Goal: Task Accomplishment & Management: Manage account settings

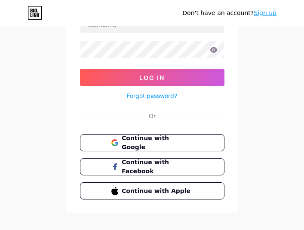
scroll to position [86, 0]
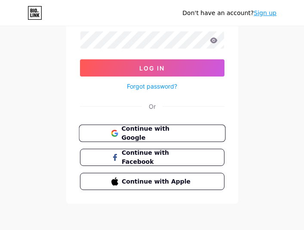
click at [143, 135] on span "Continue with Google" at bounding box center [157, 133] width 72 height 18
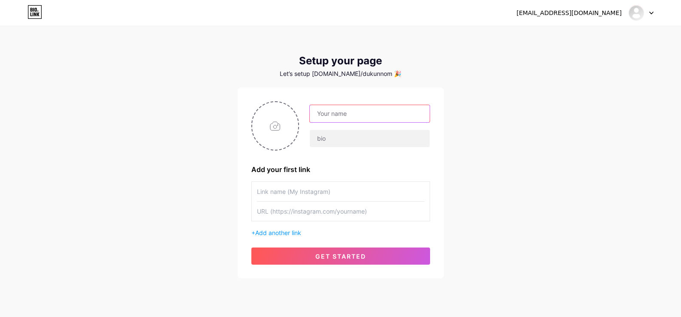
click at [336, 119] on input "text" at bounding box center [369, 113] width 119 height 17
click at [271, 131] on input "file" at bounding box center [275, 126] width 46 height 48
type input "C:\fakepath\photo_2025-07-28_14-04-44.jpg"
click at [356, 116] on input "text" at bounding box center [369, 113] width 119 height 17
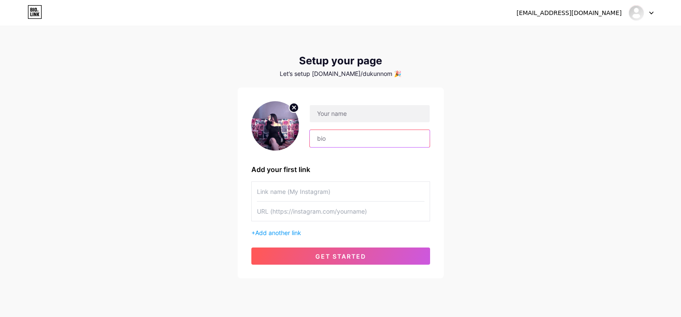
click at [337, 140] on input "text" at bounding box center [369, 138] width 119 height 17
click at [362, 115] on input "text" at bounding box center [369, 113] width 119 height 17
click at [336, 129] on div at bounding box center [364, 126] width 131 height 43
click at [307, 197] on input "text" at bounding box center [341, 191] width 168 height 19
click at [356, 114] on input "text" at bounding box center [369, 113] width 119 height 17
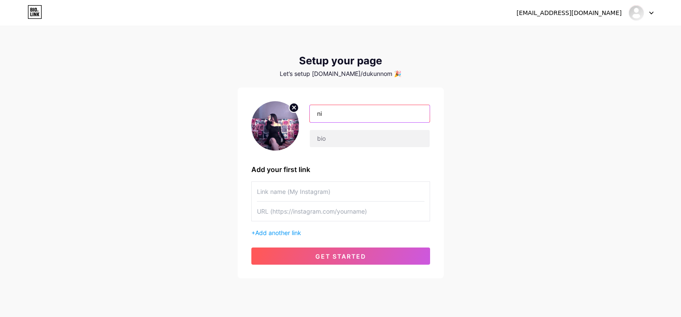
type input "n"
type input "B"
type input "Nisa"
click at [352, 142] on input "text" at bounding box center [369, 138] width 119 height 17
type input "Yuli"
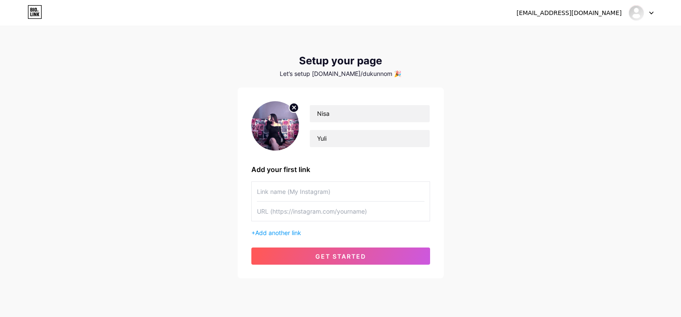
drag, startPoint x: 346, startPoint y: 184, endPoint x: 345, endPoint y: 194, distance: 10.4
click at [346, 184] on input "text" at bounding box center [341, 191] width 168 height 19
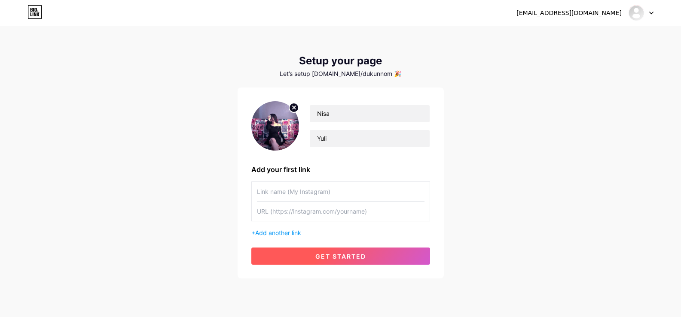
click at [316, 256] on span "get started" at bounding box center [340, 256] width 51 height 7
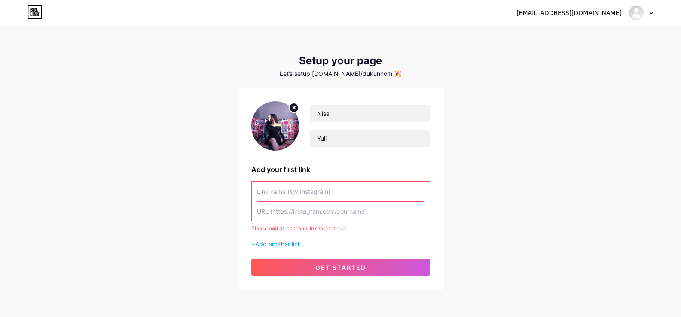
click at [299, 192] on input "text" at bounding box center [341, 191] width 168 height 19
paste input "[URL][DOMAIN_NAME]"
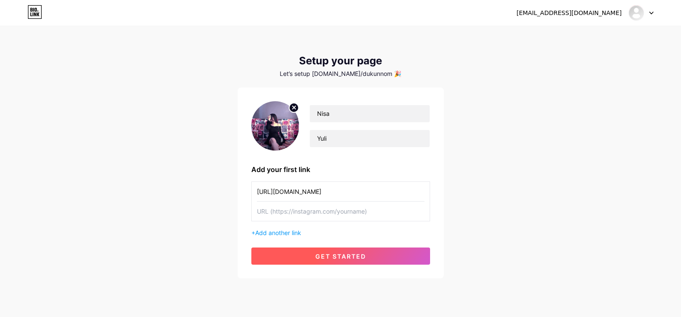
type input "[URL][DOMAIN_NAME]"
click at [351, 262] on button "get started" at bounding box center [340, 256] width 179 height 17
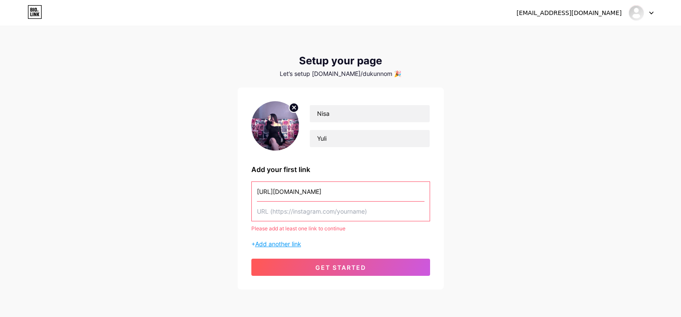
click at [269, 245] on span "Add another link" at bounding box center [278, 244] width 46 height 7
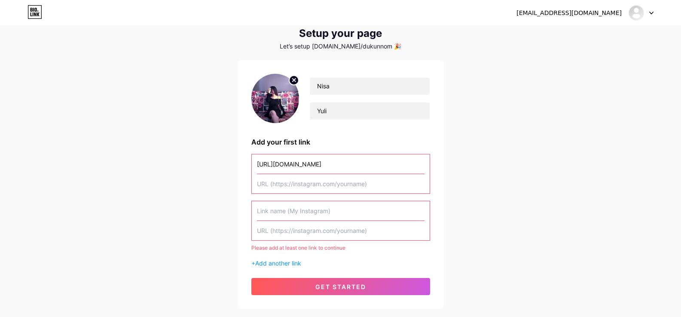
scroll to position [43, 0]
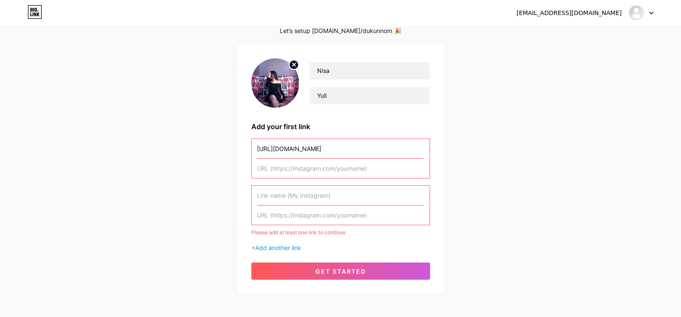
click at [360, 168] on input "text" at bounding box center [341, 168] width 168 height 19
paste input "[URL][DOMAIN_NAME]"
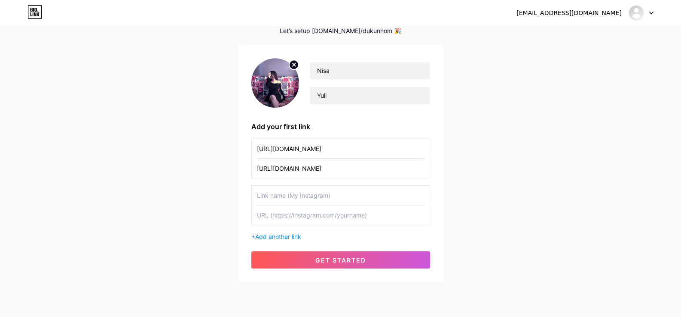
type input "[URL][DOMAIN_NAME]"
click at [326, 220] on input "text" at bounding box center [341, 215] width 168 height 19
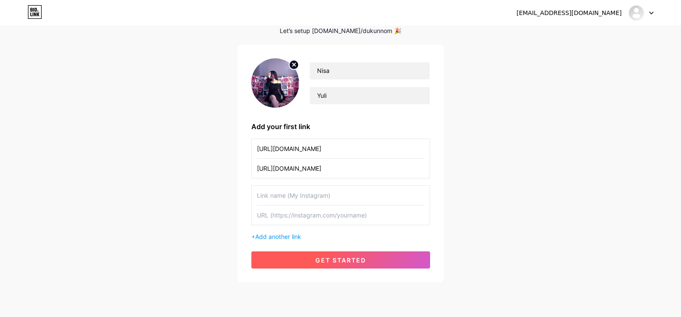
click at [313, 255] on button "get started" at bounding box center [340, 260] width 179 height 17
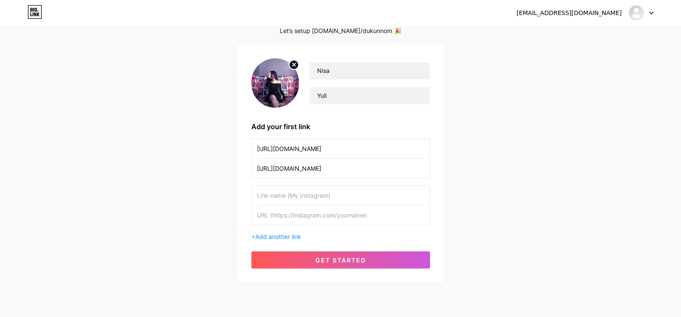
scroll to position [23, 0]
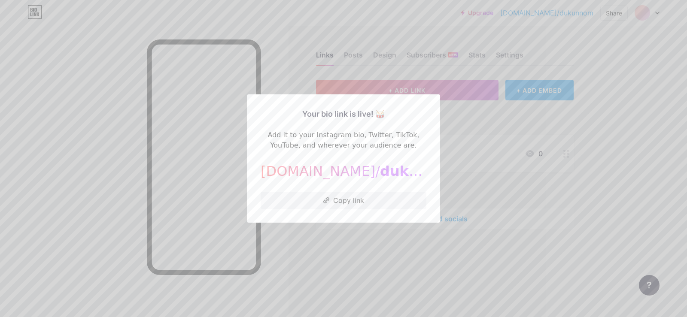
click at [348, 104] on div "Your bio link is live! 🥁 Add it to your Instagram bio, Twitter, TikTok, YouTube…" at bounding box center [343, 159] width 193 height 128
click at [473, 108] on div at bounding box center [343, 158] width 687 height 317
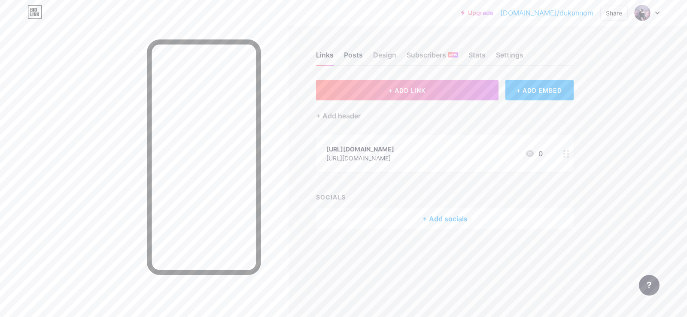
click at [357, 54] on div "Posts" at bounding box center [353, 57] width 19 height 15
click at [439, 152] on div "https://goldcard-896.pages.dev/tos https://goldcard-896.pages.dev/tos 0" at bounding box center [434, 154] width 216 height 20
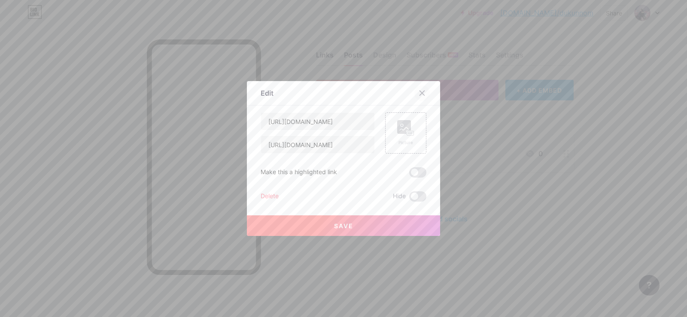
click at [420, 97] on div at bounding box center [422, 92] width 15 height 15
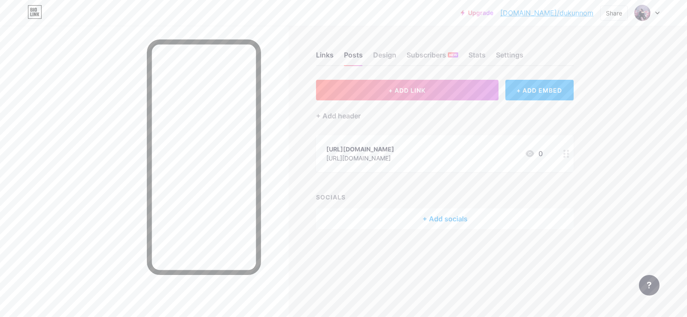
drag, startPoint x: 447, startPoint y: 156, endPoint x: 372, endPoint y: 153, distance: 75.2
click at [372, 153] on div "https://goldcard-896.pages.dev/tos https://goldcard-896.pages.dev/tos 0" at bounding box center [434, 154] width 216 height 20
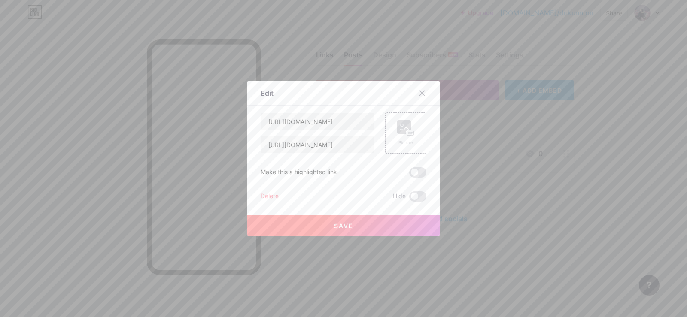
click at [424, 148] on div "Edit Content YouTube Play YouTube video without leaving your page. ADD Vimeo Pl…" at bounding box center [343, 158] width 193 height 155
click at [360, 122] on input "[URL][DOMAIN_NAME]" at bounding box center [317, 121] width 113 height 17
type input "\"
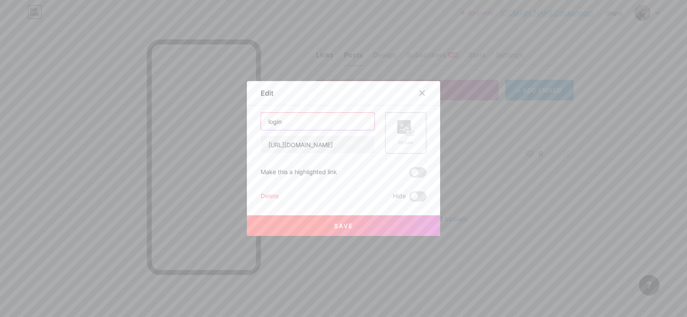
type input "login"
click at [357, 225] on button "Save" at bounding box center [343, 226] width 193 height 21
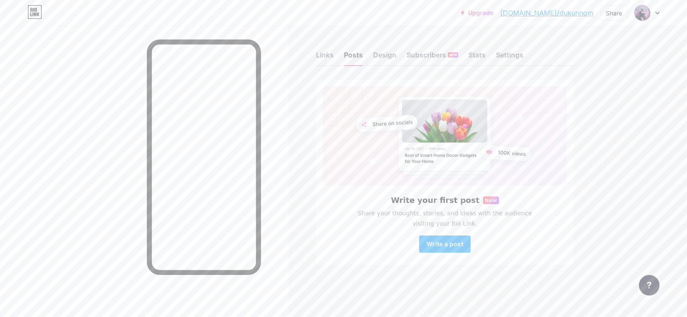
click at [348, 50] on div "Posts" at bounding box center [353, 57] width 19 height 15
click at [328, 51] on div "Links" at bounding box center [325, 57] width 18 height 15
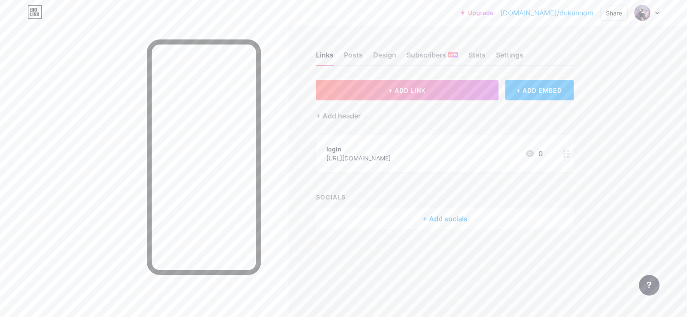
click at [391, 144] on div "login https://goldcard-896.pages.dev/tos" at bounding box center [358, 154] width 64 height 20
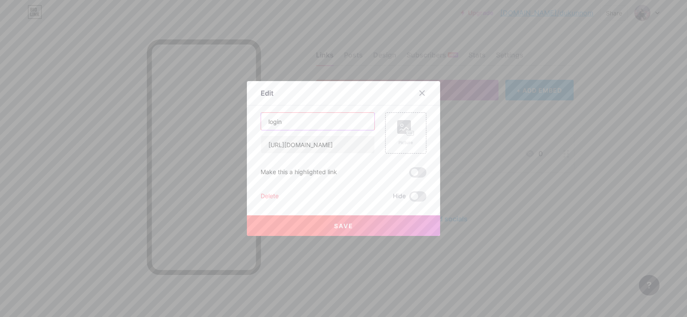
drag, startPoint x: 313, startPoint y: 121, endPoint x: 169, endPoint y: 113, distance: 143.7
click at [165, 117] on div "Edit Content YouTube Play YouTube video without leaving your page. ADD Vimeo Pl…" at bounding box center [343, 158] width 687 height 317
type input "LOGIN"
click at [364, 223] on button "Save" at bounding box center [343, 226] width 193 height 21
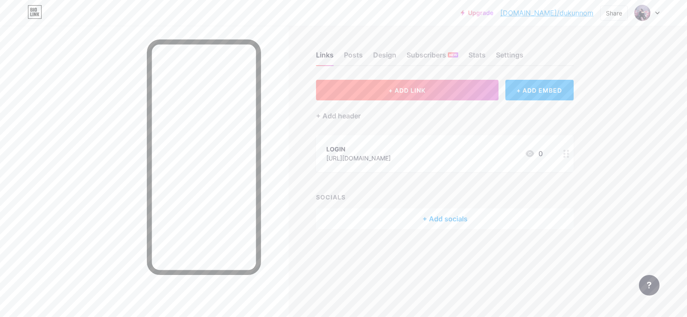
click at [352, 85] on button "+ ADD LINK" at bounding box center [407, 90] width 183 height 21
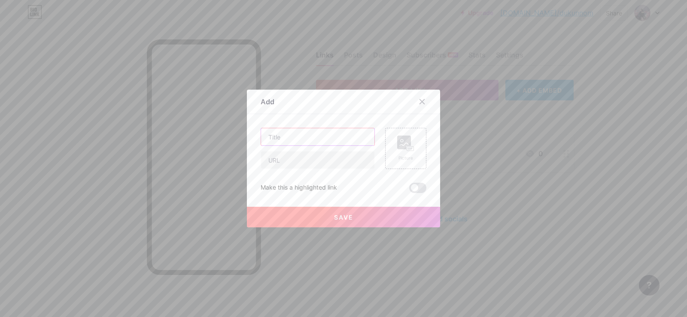
click at [313, 136] on input "text" at bounding box center [317, 136] width 113 height 17
type input "DAFTAR"
click at [305, 161] on input "text" at bounding box center [317, 160] width 113 height 17
paste input "[URL][DOMAIN_NAME]"
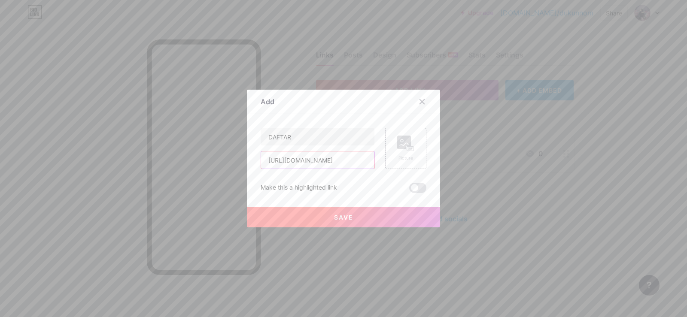
type input "[URL][DOMAIN_NAME]"
click at [324, 220] on button "Save" at bounding box center [343, 217] width 193 height 21
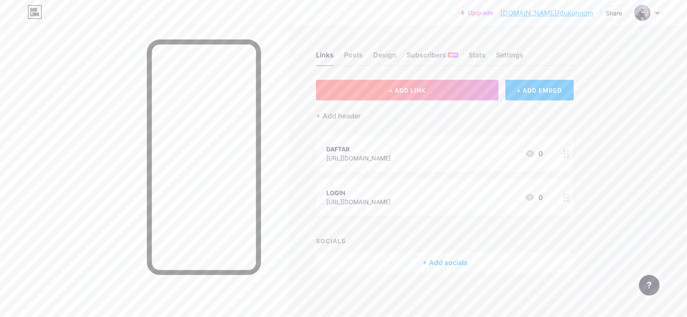
click at [429, 88] on button "+ ADD LINK" at bounding box center [407, 90] width 183 height 21
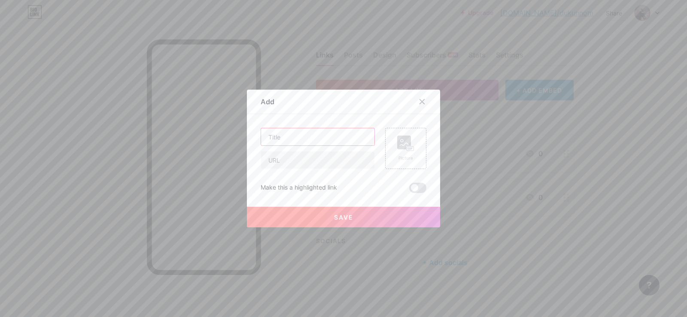
click at [311, 136] on input "text" at bounding box center [317, 136] width 113 height 17
click at [577, 181] on div at bounding box center [343, 158] width 687 height 317
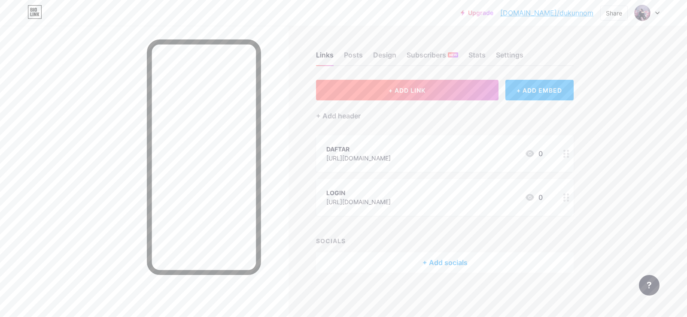
click at [428, 94] on button "+ ADD LINK" at bounding box center [407, 90] width 183 height 21
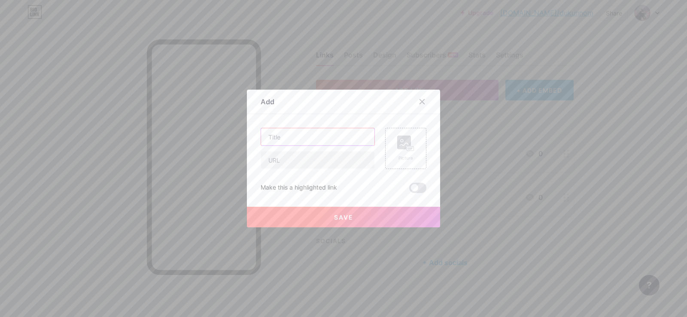
click at [315, 140] on input "text" at bounding box center [317, 136] width 113 height 17
type input "BOONUS"
click at [320, 162] on input "text" at bounding box center [317, 160] width 113 height 17
paste input "[URL][DOMAIN_NAME]"
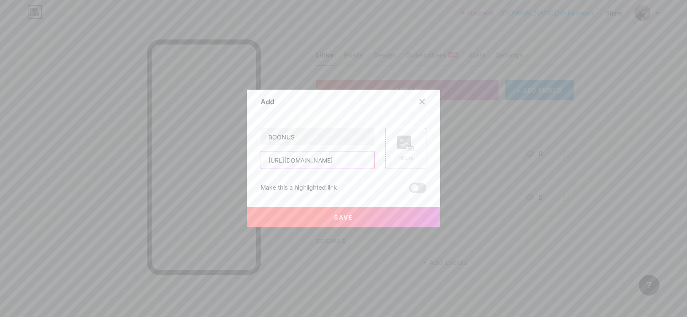
type input "[URL][DOMAIN_NAME]"
click at [345, 215] on span "Save" at bounding box center [343, 217] width 19 height 7
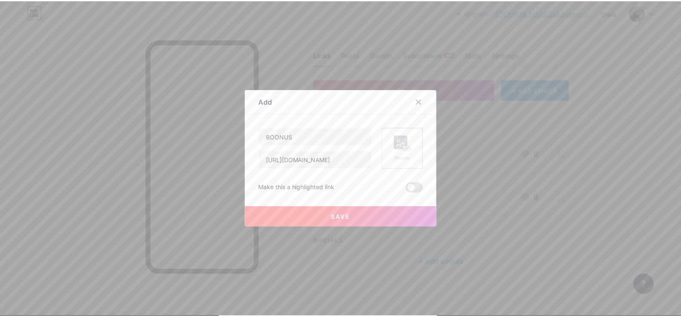
scroll to position [0, 0]
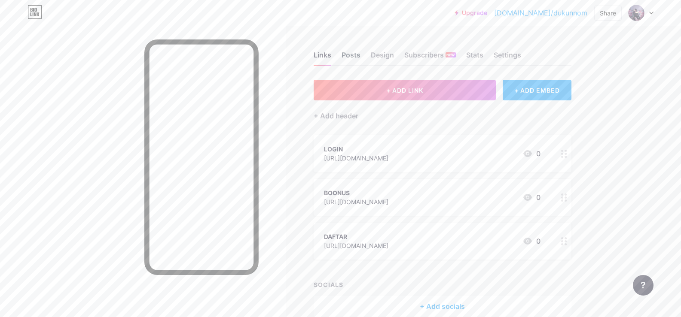
click at [351, 58] on div "Posts" at bounding box center [351, 57] width 19 height 15
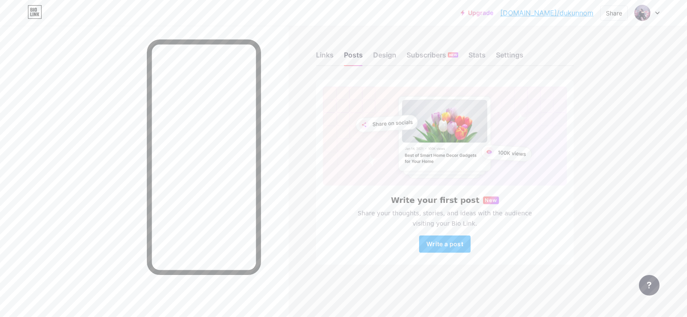
drag, startPoint x: 325, startPoint y: 56, endPoint x: 338, endPoint y: 63, distance: 14.8
click at [326, 56] on div "Links" at bounding box center [325, 57] width 18 height 15
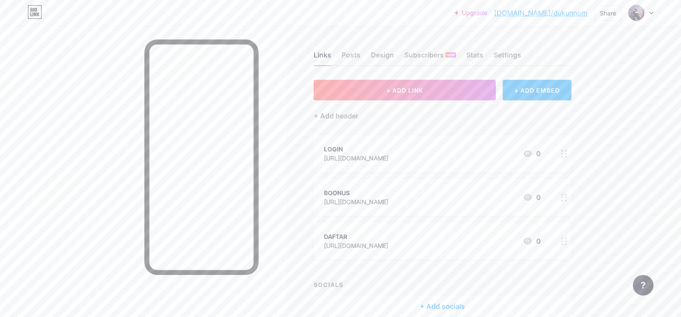
click at [524, 95] on div "+ ADD EMBED" at bounding box center [537, 90] width 68 height 21
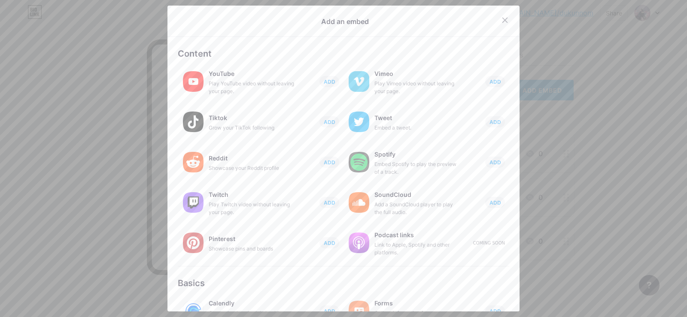
click at [586, 116] on div at bounding box center [343, 158] width 687 height 317
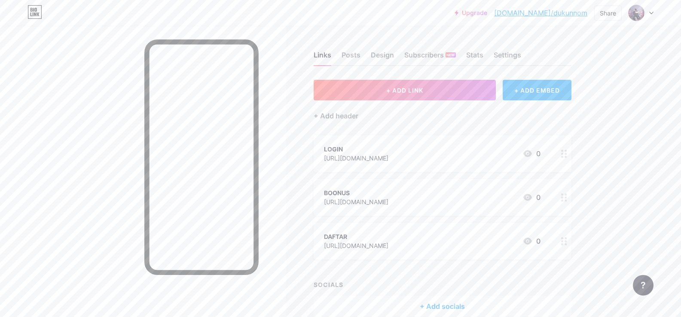
click at [561, 12] on link "[DOMAIN_NAME]/dukunnom" at bounding box center [540, 13] width 93 height 10
click at [342, 53] on div "Links Posts Design Subscribers NEW Stats Settings" at bounding box center [443, 51] width 258 height 30
click at [356, 56] on div "Posts" at bounding box center [351, 57] width 19 height 15
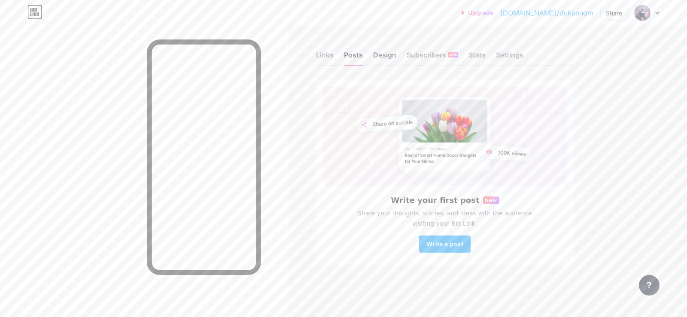
click at [392, 59] on div "Design" at bounding box center [384, 57] width 23 height 15
click at [420, 59] on div "Subscribers NEW" at bounding box center [433, 57] width 52 height 15
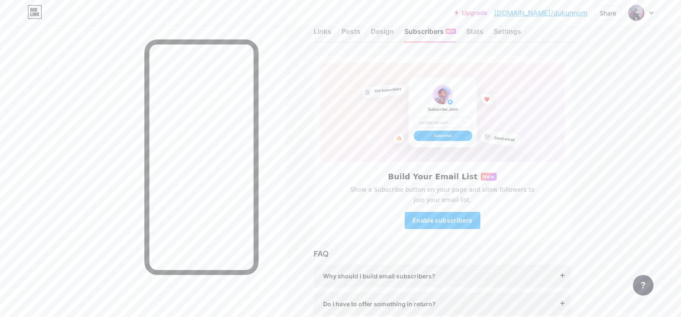
scroll to position [7, 0]
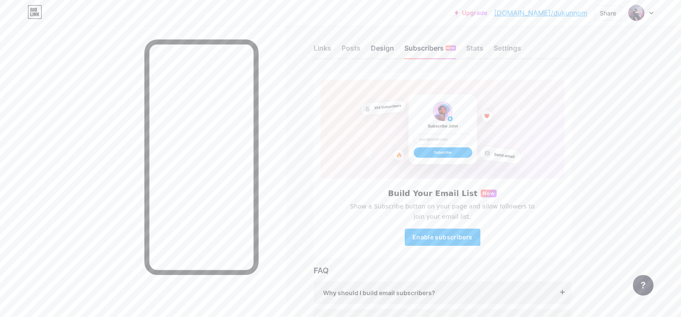
click at [387, 57] on div "Design" at bounding box center [382, 50] width 23 height 15
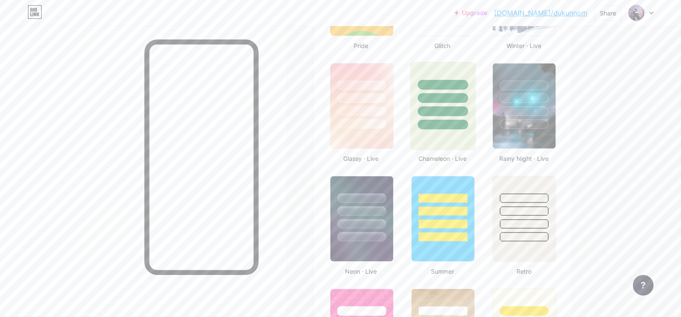
scroll to position [430, 0]
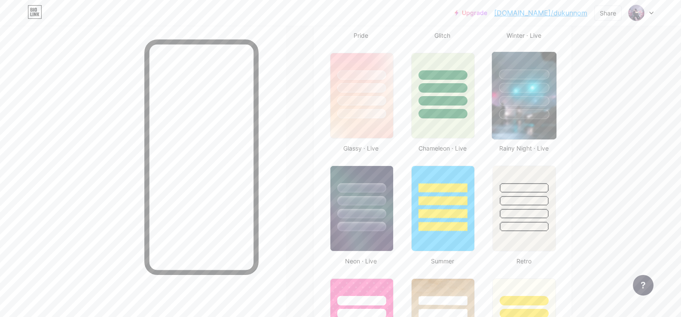
click at [494, 83] on div at bounding box center [524, 96] width 71 height 94
click at [531, 114] on div at bounding box center [524, 115] width 50 height 10
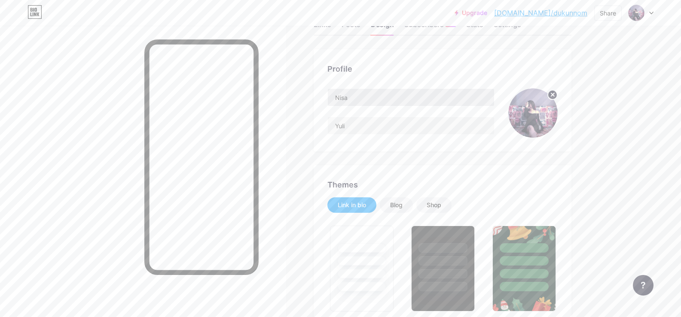
scroll to position [0, 0]
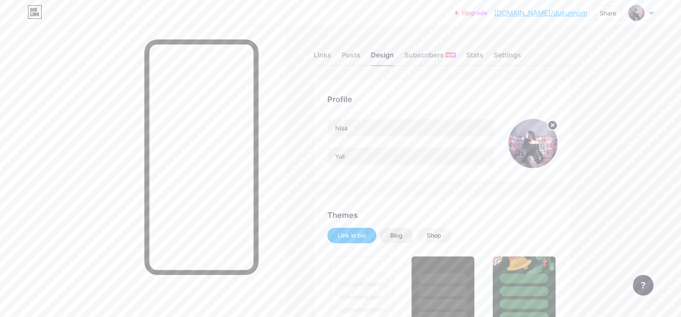
click at [400, 233] on div "Blog" at bounding box center [396, 236] width 12 height 9
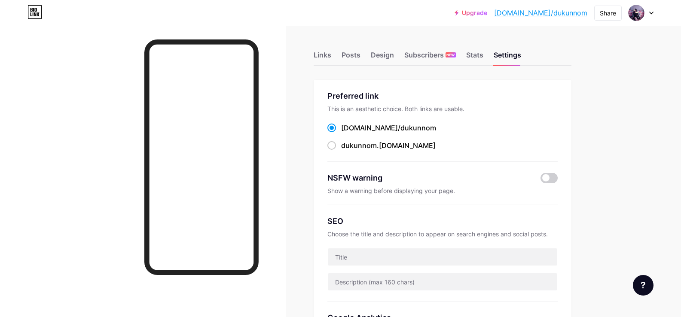
scroll to position [226, 0]
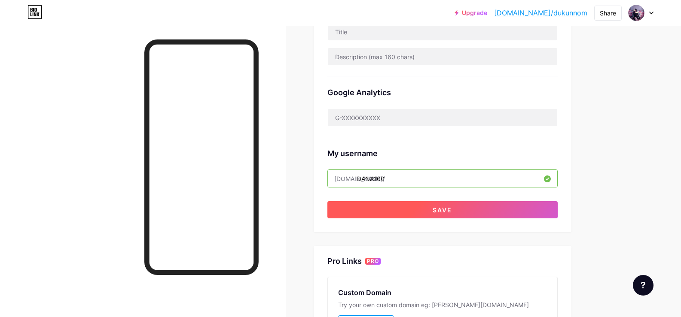
click at [398, 209] on button "Save" at bounding box center [442, 209] width 230 height 17
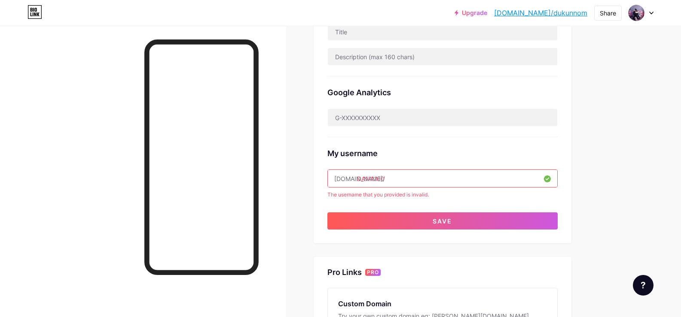
click at [374, 178] on input "DANA100" at bounding box center [442, 178] width 229 height 17
paste input "nagawin88"
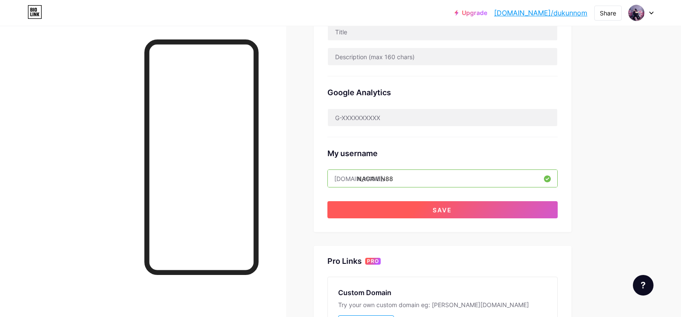
click at [406, 211] on button "Save" at bounding box center [442, 209] width 230 height 17
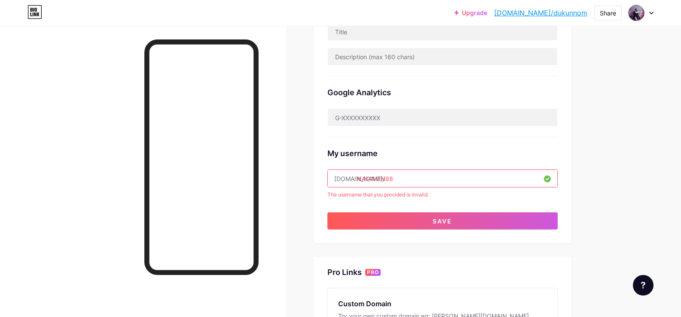
click at [380, 181] on input "NAGAWIN88" at bounding box center [442, 178] width 229 height 17
paste input "gucibet"
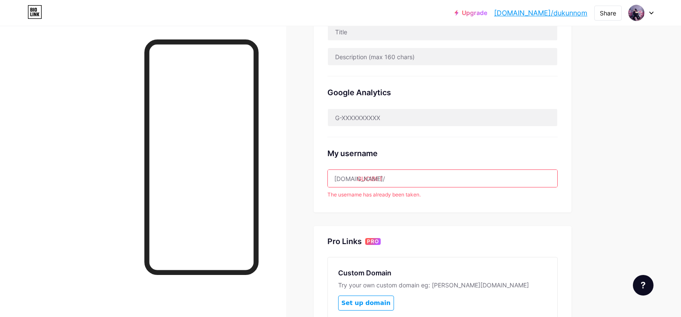
click at [437, 207] on div "Preferred link This is an aesthetic choice. Both links are usable. [DOMAIN_NAME…" at bounding box center [443, 33] width 258 height 358
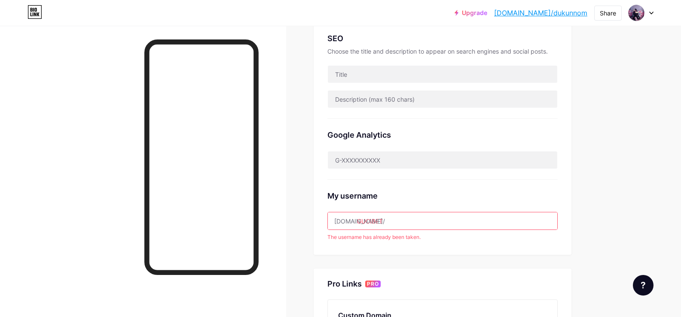
scroll to position [183, 0]
click at [381, 223] on input "GUCIBET" at bounding box center [442, 221] width 229 height 17
paste input "sunbet388"
click at [389, 223] on input "SUNBET388" at bounding box center [442, 221] width 229 height 17
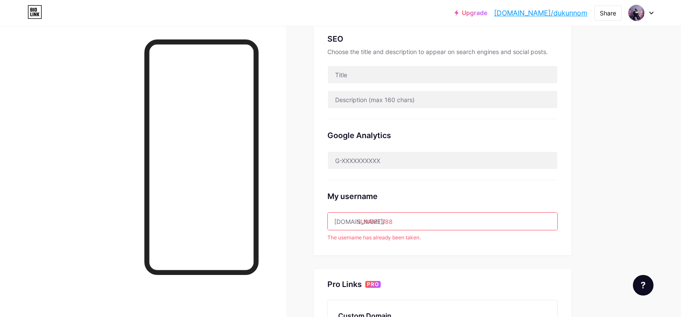
click at [389, 223] on input "SUNBET388" at bounding box center [442, 221] width 229 height 17
paste input "mpo88asia"
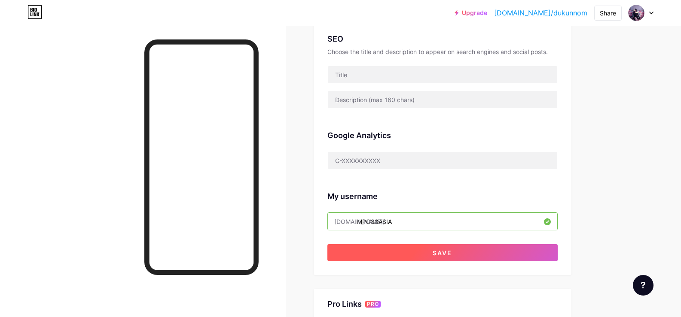
click at [401, 252] on button "Save" at bounding box center [442, 252] width 230 height 17
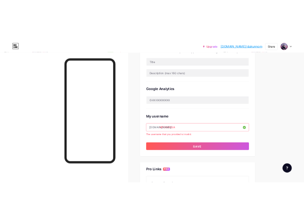
scroll to position [226, 0]
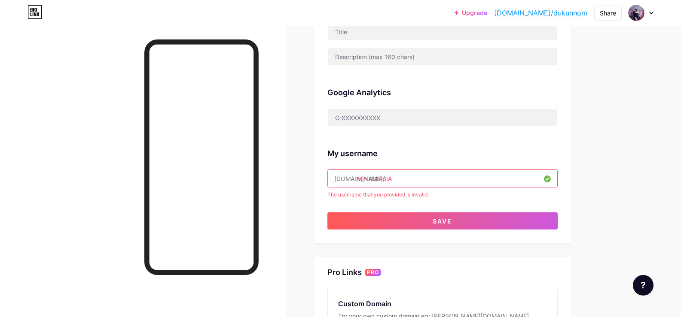
click at [388, 174] on input "MPO88ASIA" at bounding box center [442, 178] width 229 height 17
paste input "gacorbet88"
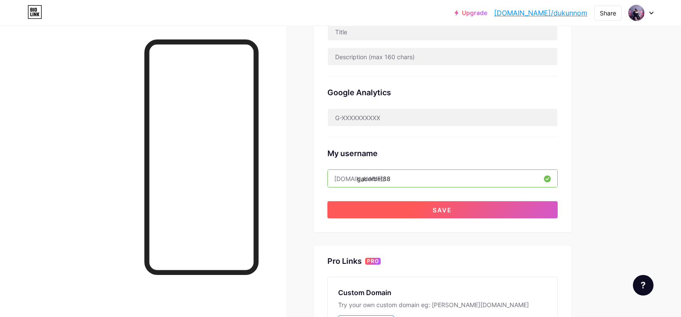
click at [419, 209] on button "Save" at bounding box center [442, 209] width 230 height 17
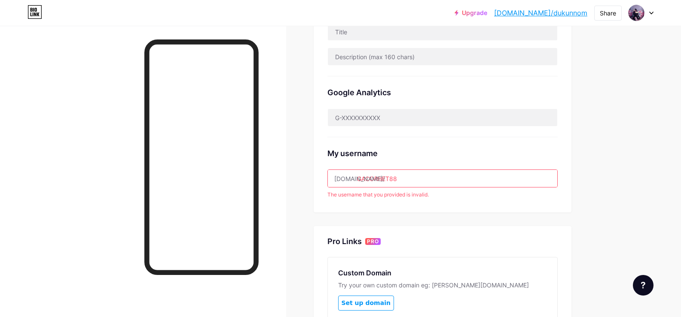
click at [390, 180] on input "GACORBET88" at bounding box center [442, 178] width 229 height 17
paste input "gama4d"
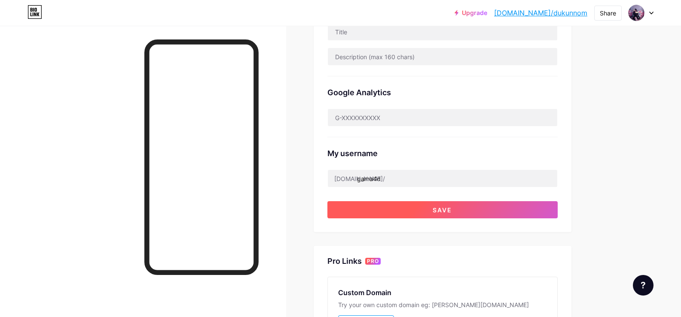
click at [386, 213] on button "Save" at bounding box center [442, 209] width 230 height 17
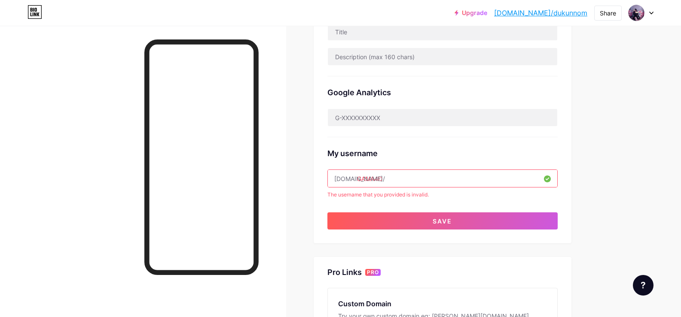
click at [367, 179] on input "GAMA4D" at bounding box center [442, 178] width 229 height 17
paste input "jago177"
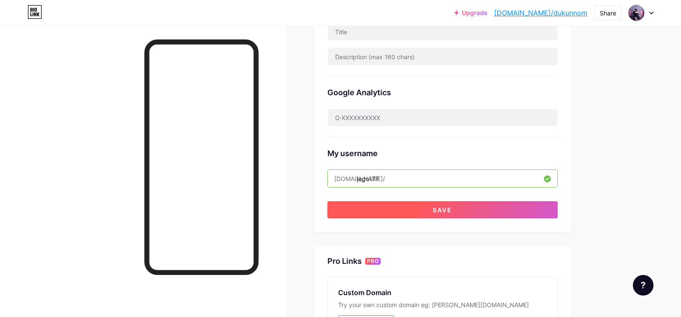
click at [421, 207] on button "Save" at bounding box center [442, 209] width 230 height 17
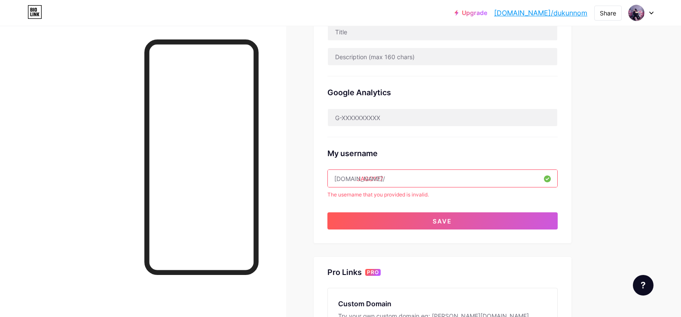
click at [378, 178] on input "JAGO177" at bounding box center [442, 178] width 229 height 17
paste input "miliarslot"
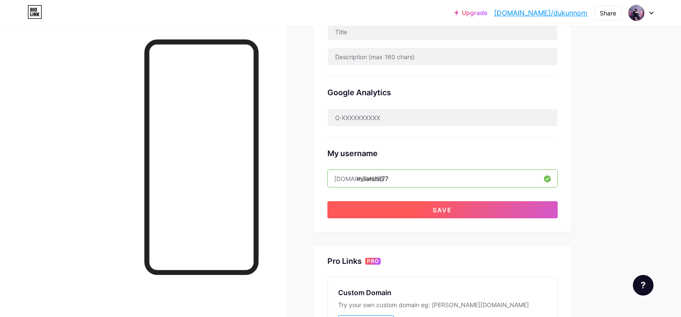
click at [408, 211] on button "Save" at bounding box center [442, 209] width 230 height 17
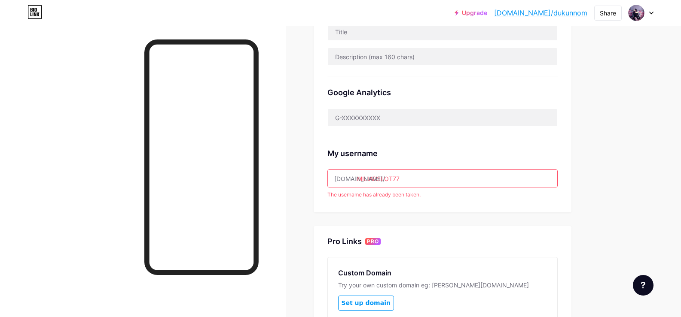
click at [393, 177] on input "MILIARSLOT77" at bounding box center [442, 178] width 229 height 17
paste input "macau442"
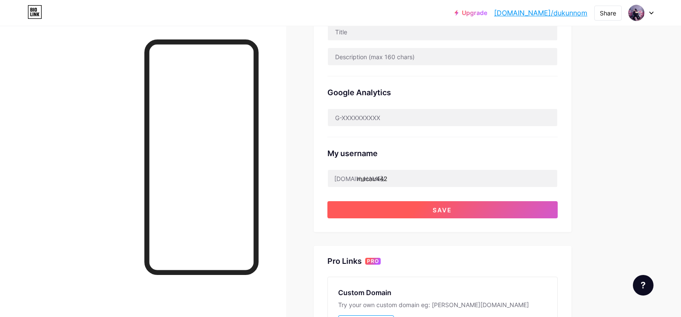
click at [425, 207] on button "Save" at bounding box center [442, 209] width 230 height 17
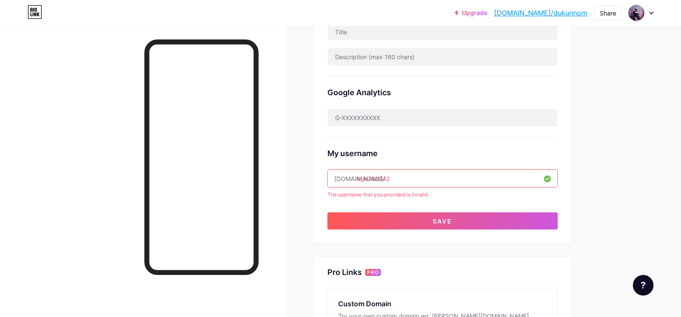
click at [385, 175] on input "MACAU442" at bounding box center [442, 178] width 229 height 17
paste input "polatrik"
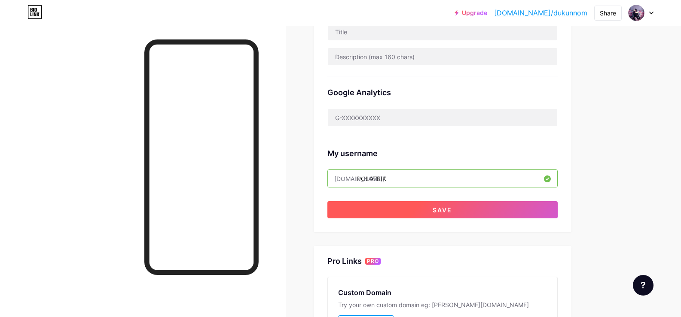
click at [427, 207] on button "Save" at bounding box center [442, 209] width 230 height 17
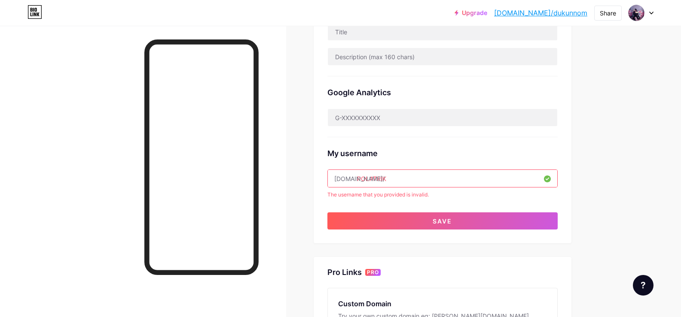
click at [378, 180] on input "POLATRIK" at bounding box center [442, 178] width 229 height 17
paste input "levis4d"
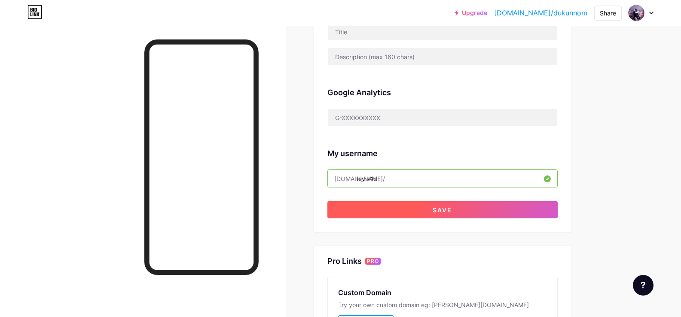
click at [430, 213] on button "Save" at bounding box center [442, 209] width 230 height 17
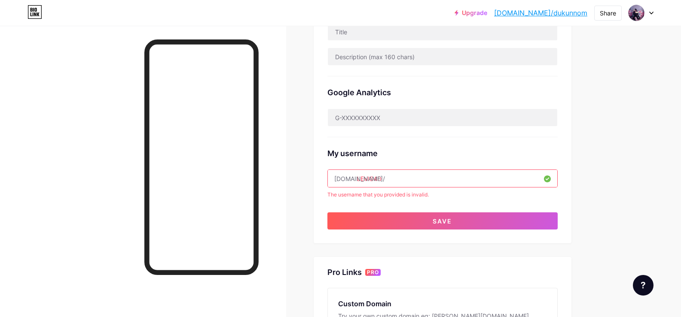
click at [378, 178] on input "LEVIS4D" at bounding box center [442, 178] width 229 height 17
paste input "pro788"
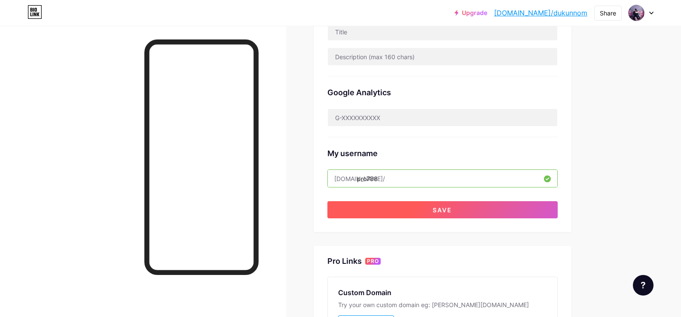
click at [421, 207] on button "Save" at bounding box center [442, 209] width 230 height 17
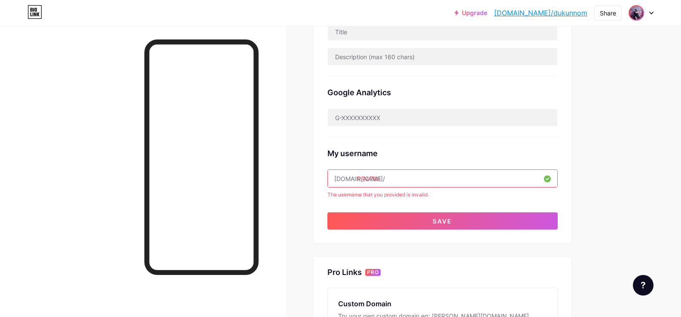
click at [642, 14] on img at bounding box center [636, 13] width 14 height 14
click at [374, 179] on input "PRO788" at bounding box center [442, 178] width 229 height 17
drag, startPoint x: 374, startPoint y: 179, endPoint x: 420, endPoint y: 191, distance: 47.0
click at [375, 179] on input "PRO788" at bounding box center [442, 178] width 229 height 17
paste input "jokerplay365"
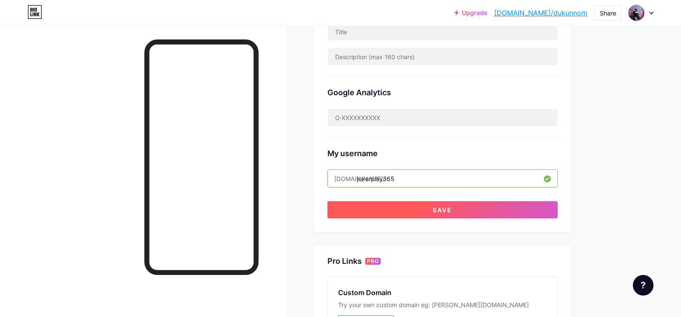
click at [411, 210] on button "Save" at bounding box center [442, 209] width 230 height 17
click at [437, 213] on span "Save" at bounding box center [442, 210] width 19 height 7
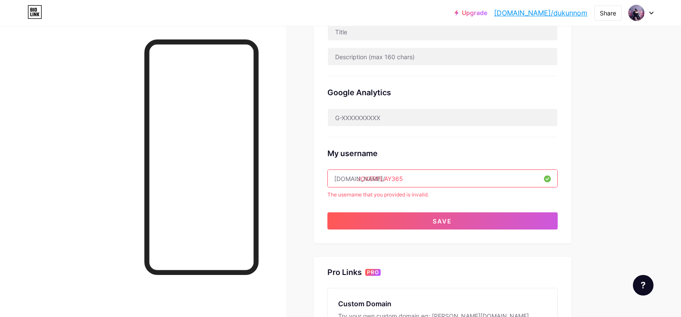
click at [532, 14] on link "[DOMAIN_NAME]/dukunnom" at bounding box center [540, 13] width 93 height 10
drag, startPoint x: 359, startPoint y: 177, endPoint x: 431, endPoint y: 172, distance: 72.7
click at [431, 172] on div "[DOMAIN_NAME]/ JOKERPLAY365" at bounding box center [442, 179] width 230 height 18
click at [400, 181] on input "JOKERPLAY365" at bounding box center [442, 178] width 229 height 17
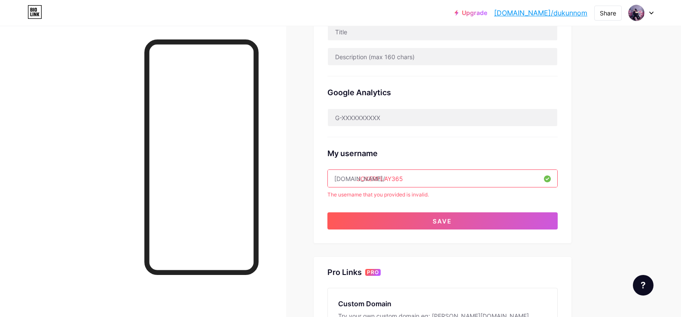
paste input "sensa4d"
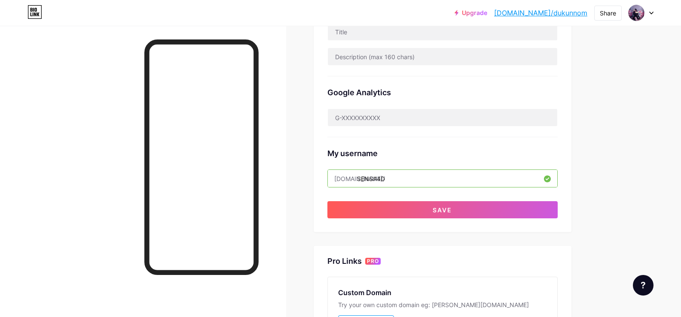
click at [441, 183] on input "SENSA4D" at bounding box center [442, 178] width 229 height 17
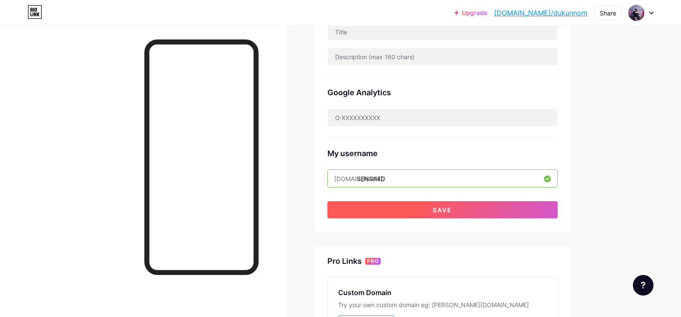
click at [403, 213] on button "Save" at bounding box center [442, 209] width 230 height 17
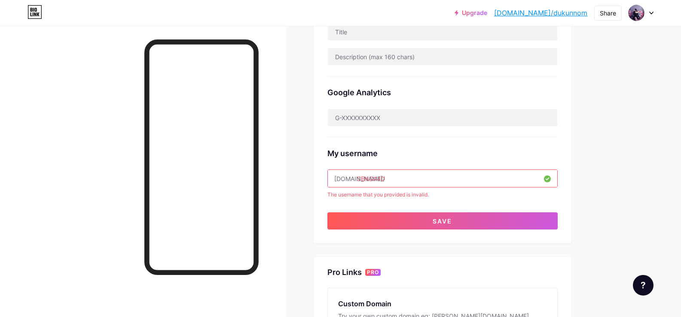
click at [382, 173] on input "SENSA4D" at bounding box center [442, 178] width 229 height 17
paste input "magnumslot"
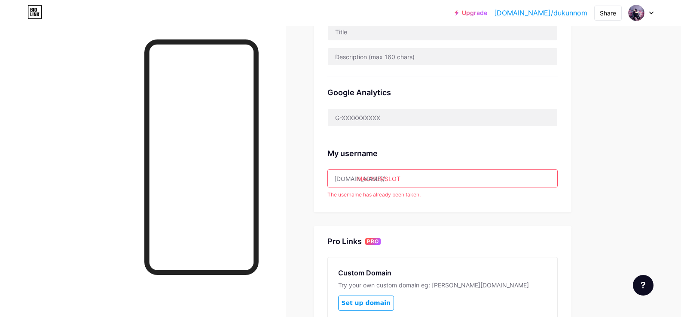
click at [391, 171] on input "MAGNUMSLOT" at bounding box center [442, 178] width 229 height 17
click at [393, 176] on input "MAGNUMSLOT" at bounding box center [442, 178] width 229 height 17
click at [393, 174] on input "MAGNUMSLOT" at bounding box center [442, 178] width 229 height 17
click at [393, 175] on input "MAGNUMSLOT" at bounding box center [442, 178] width 229 height 17
click at [461, 179] on input "sA" at bounding box center [442, 178] width 229 height 17
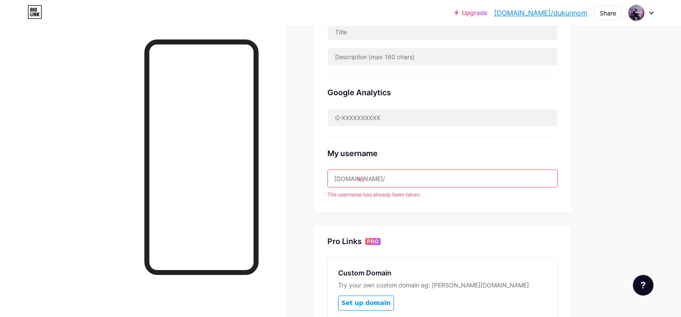
click at [461, 179] on input "sA" at bounding box center [442, 178] width 229 height 17
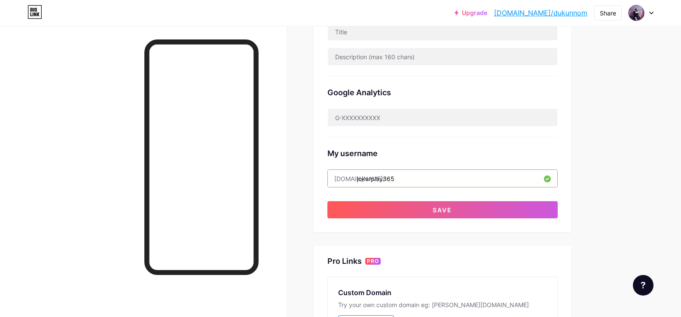
type input "jokerplay365"
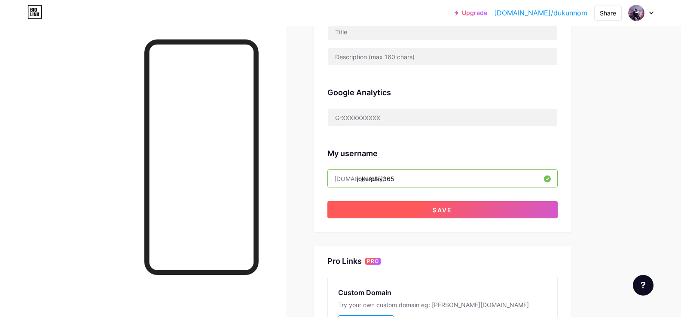
click at [418, 215] on button "Save" at bounding box center [442, 209] width 230 height 17
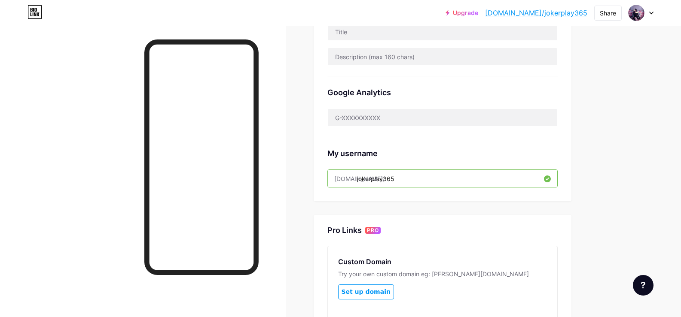
click at [378, 179] on input "jokerplay365" at bounding box center [442, 178] width 229 height 17
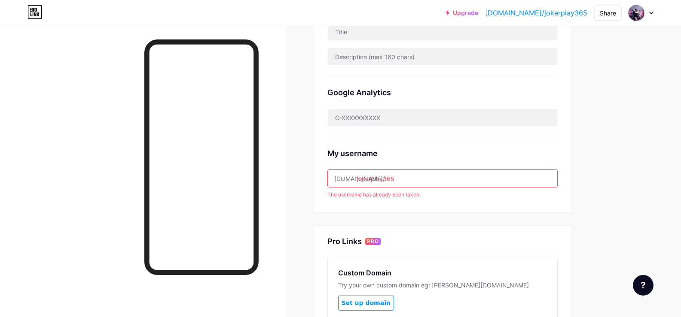
click at [568, 12] on link "[DOMAIN_NAME]/jokerplay365" at bounding box center [536, 13] width 102 height 10
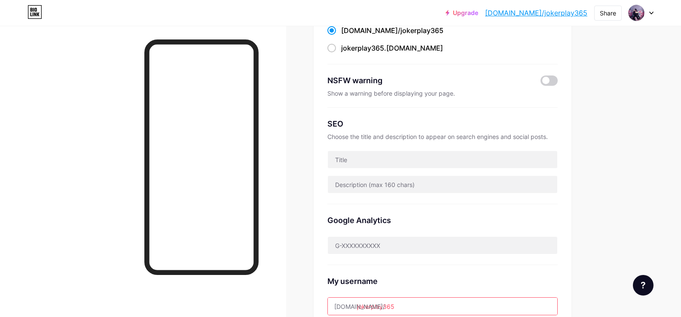
scroll to position [76, 0]
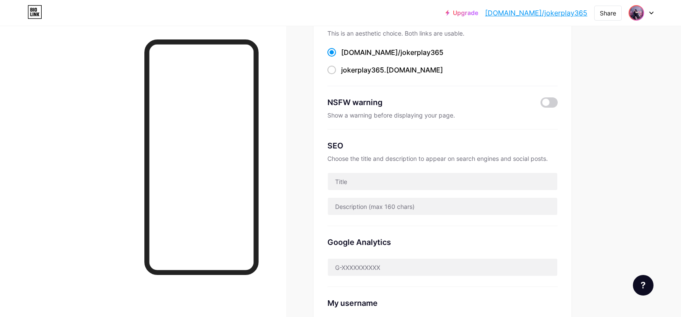
click at [638, 8] on img at bounding box center [636, 13] width 14 height 14
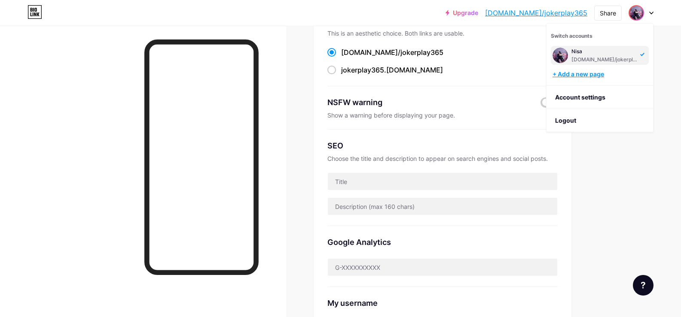
click at [587, 74] on div "+ Add a new page" at bounding box center [600, 74] width 96 height 9
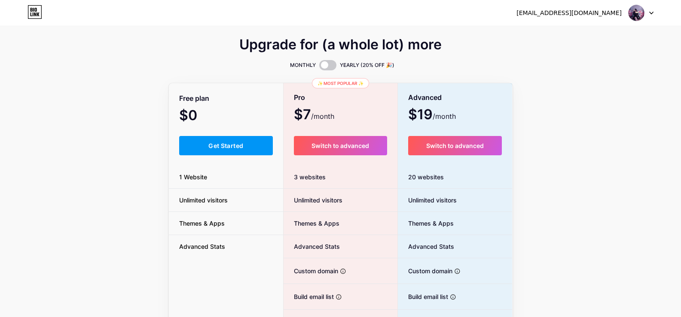
click at [560, 143] on div "Upgrade for (a whole lot) more MONTHLY YEARLY (20% OFF 🎉) Free plan $0 /month G…" at bounding box center [340, 214] width 681 height 348
click at [235, 148] on span "Get Started" at bounding box center [225, 145] width 35 height 7
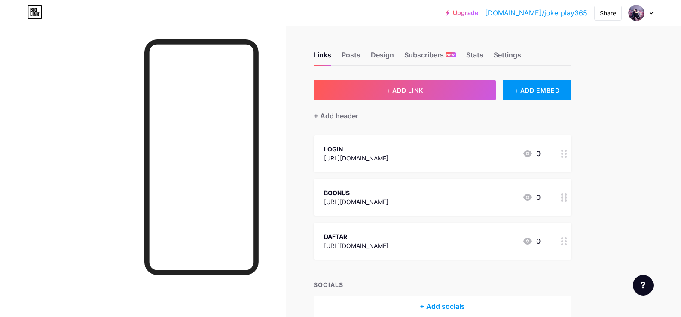
click at [655, 14] on div "Upgrade [DOMAIN_NAME]/jokerp... [DOMAIN_NAME]/jokerplay365 Share Switch account…" at bounding box center [340, 12] width 681 height 15
click at [649, 14] on div at bounding box center [640, 12] width 25 height 15
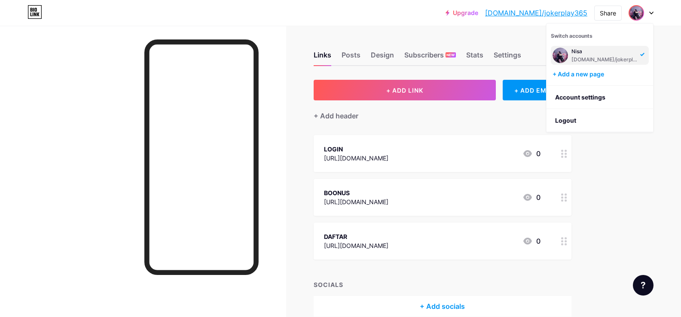
click at [649, 14] on div at bounding box center [640, 12] width 25 height 15
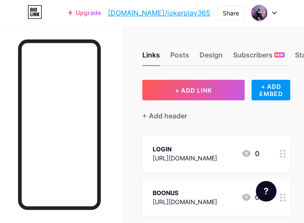
click at [289, 28] on div "Links Posts Design Subscribers NEW Stats Settings + ADD LINK + ADD EMBED + Add …" at bounding box center [152, 193] width 304 height 334
